Goal: Task Accomplishment & Management: Complete application form

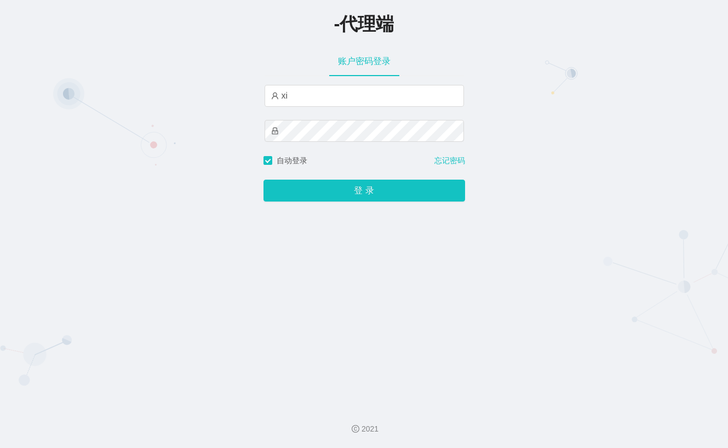
type input "x"
click at [359, 95] on input "text" at bounding box center [363, 96] width 199 height 22
type input "xiaopai888"
click at [263, 180] on button "登 录" at bounding box center [364, 191] width 202 height 22
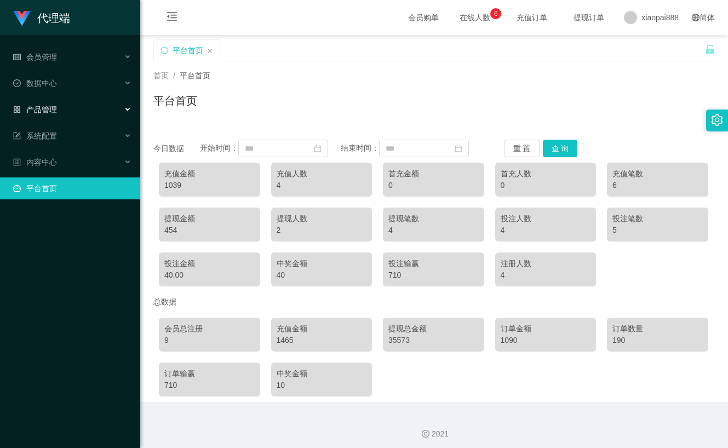
click at [67, 105] on div "产品管理" at bounding box center [70, 110] width 140 height 22
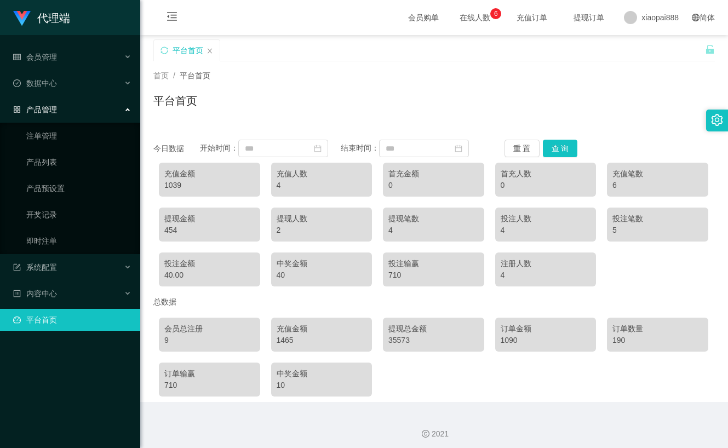
click at [50, 113] on span "产品管理" at bounding box center [35, 109] width 44 height 9
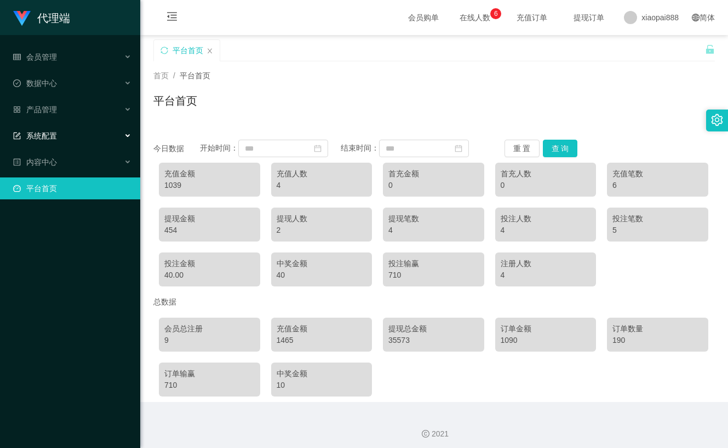
click at [59, 136] on div "系统配置" at bounding box center [70, 136] width 140 height 22
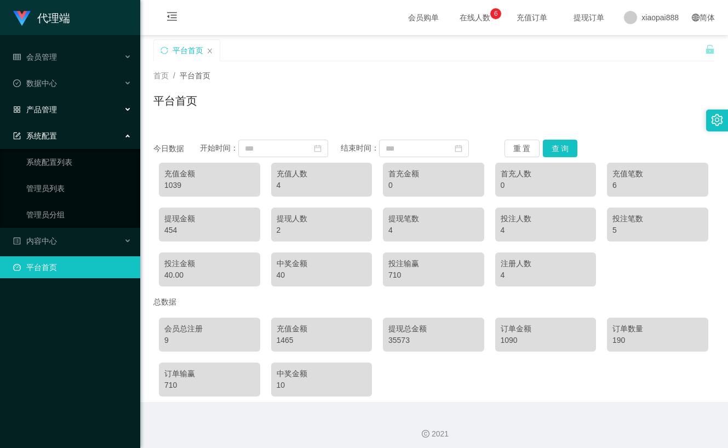
click at [62, 117] on div "产品管理" at bounding box center [70, 110] width 140 height 22
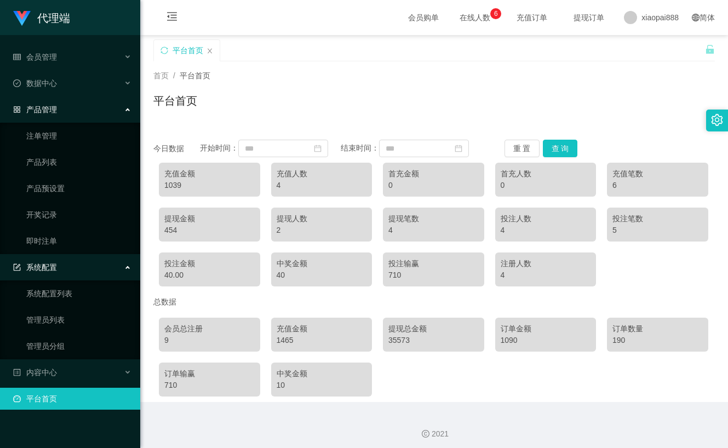
click at [60, 112] on div "产品管理" at bounding box center [70, 110] width 140 height 22
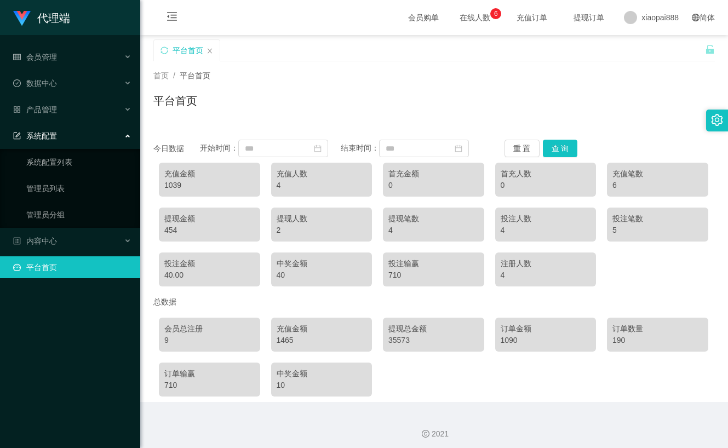
click at [63, 133] on div "系统配置" at bounding box center [70, 136] width 140 height 22
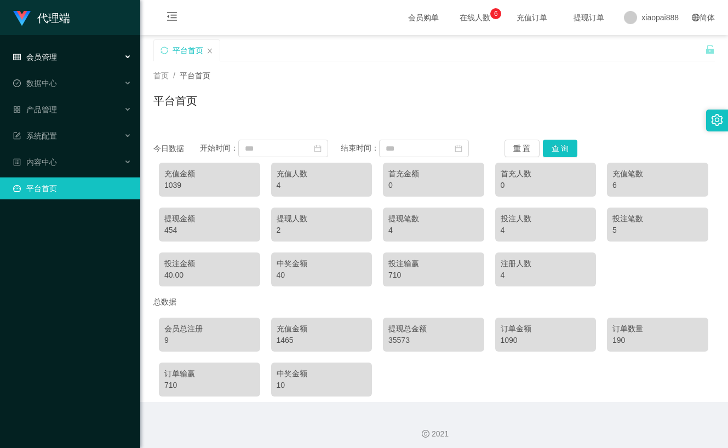
click at [53, 59] on span "会员管理" at bounding box center [35, 57] width 44 height 9
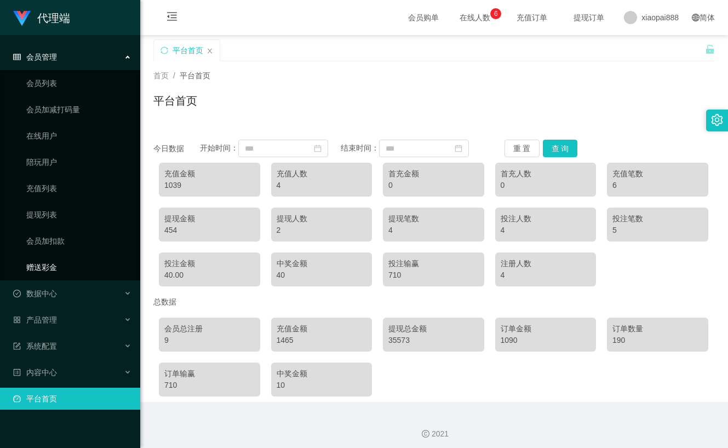
click at [48, 264] on link "赠送彩金" at bounding box center [78, 267] width 105 height 22
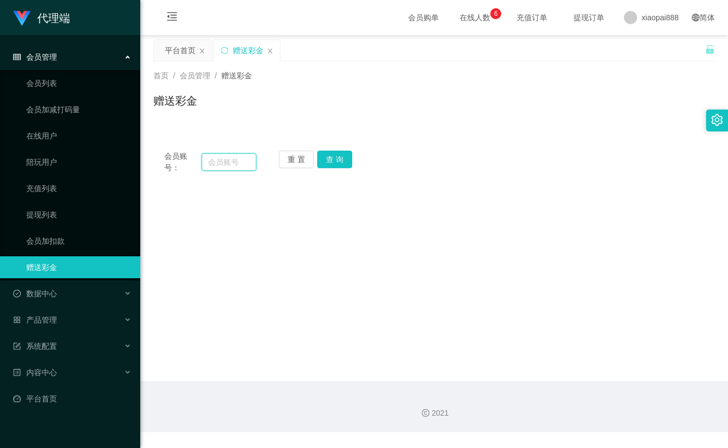
click at [241, 159] on input "text" at bounding box center [229, 162] width 54 height 18
type input "A1452"
click at [331, 152] on button "查 询" at bounding box center [334, 160] width 35 height 18
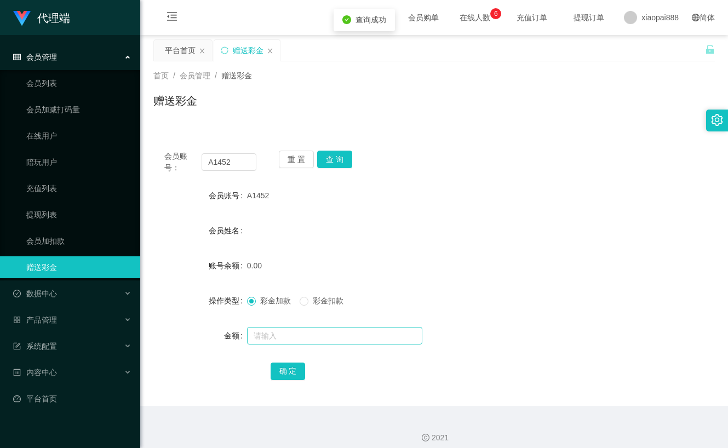
drag, startPoint x: 268, startPoint y: 325, endPoint x: 269, endPoint y: 339, distance: 14.3
click at [268, 327] on div at bounding box center [410, 336] width 327 height 22
click at [271, 339] on input "text" at bounding box center [334, 336] width 175 height 18
type input "10000"
click at [294, 370] on button "确 定" at bounding box center [288, 372] width 35 height 18
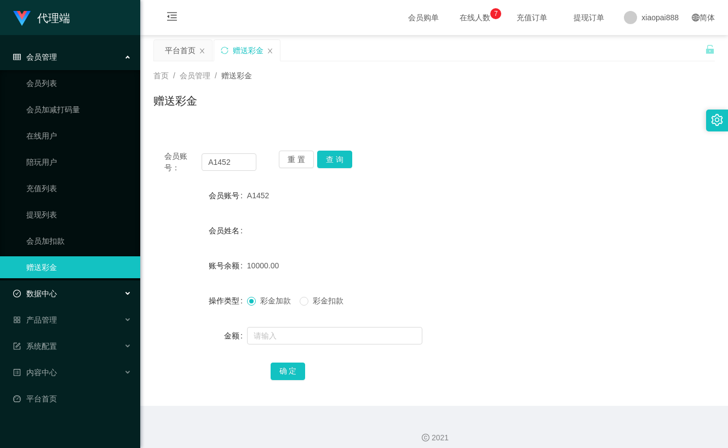
click at [64, 286] on div "数据中心" at bounding box center [70, 294] width 140 height 22
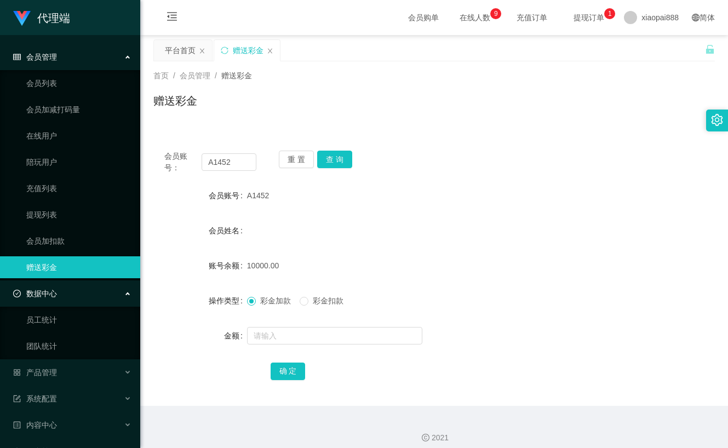
click at [58, 296] on div "数据中心" at bounding box center [70, 294] width 140 height 22
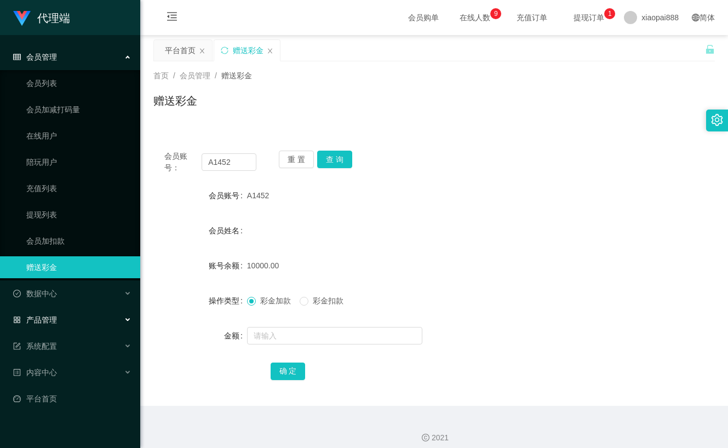
click at [61, 325] on div "产品管理" at bounding box center [70, 320] width 140 height 22
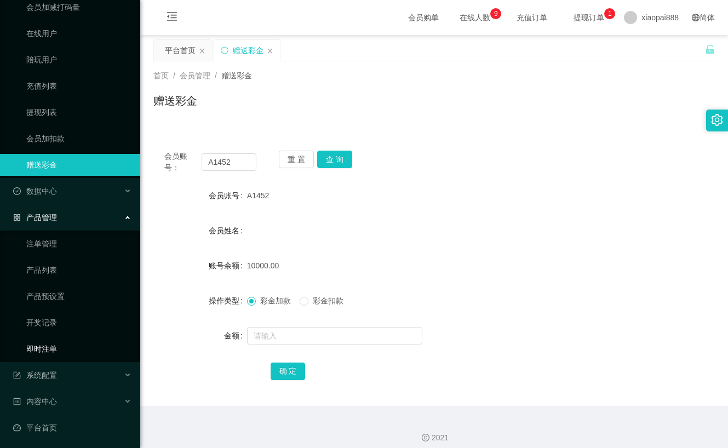
scroll to position [104, 0]
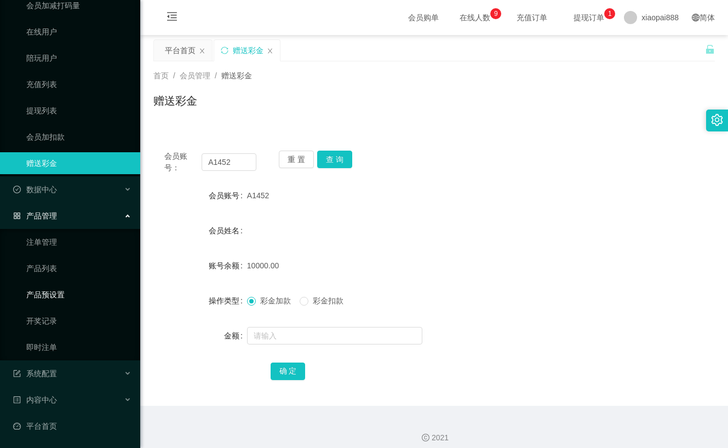
click at [58, 297] on link "产品预设置" at bounding box center [78, 295] width 105 height 22
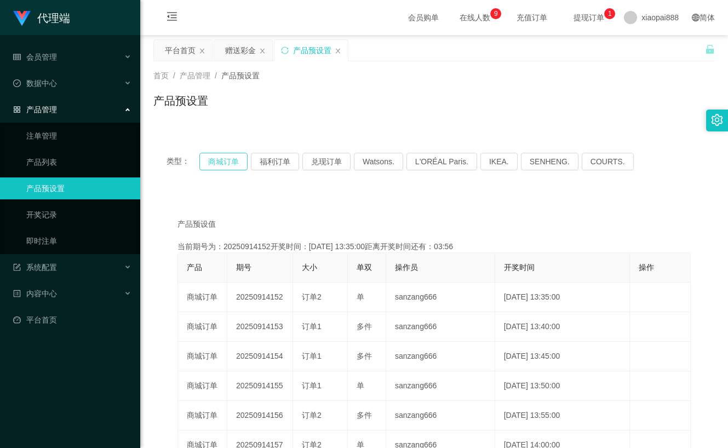
click at [238, 165] on button "商城订单" at bounding box center [223, 162] width 48 height 18
click at [232, 159] on button "商城订单" at bounding box center [223, 162] width 48 height 18
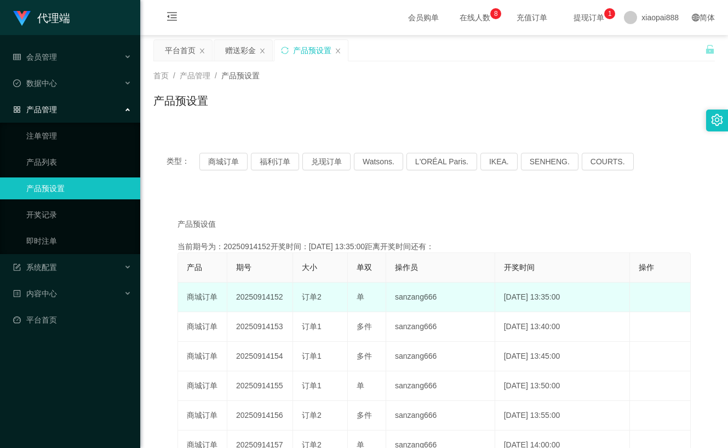
click at [260, 299] on td "20250914152" at bounding box center [260, 298] width 66 height 30
copy td "20250914152"
